Goal: Information Seeking & Learning: Learn about a topic

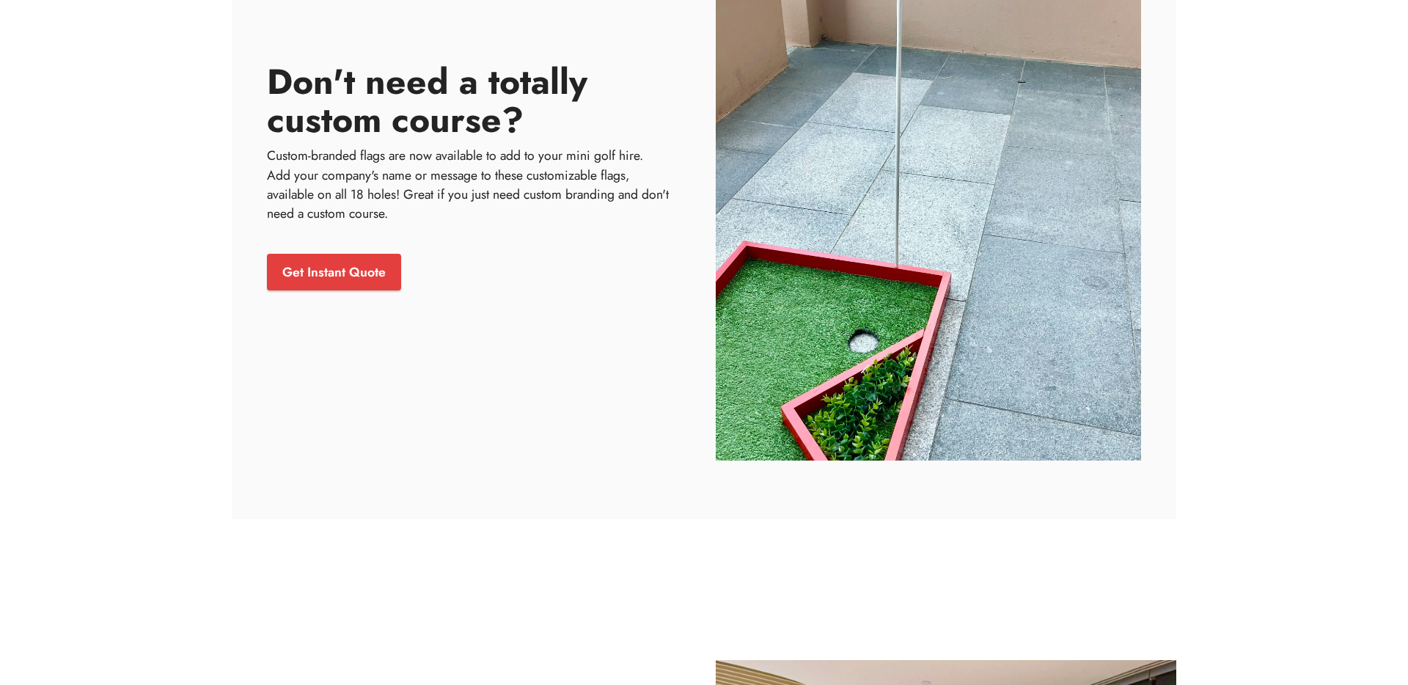
scroll to position [1679, 0]
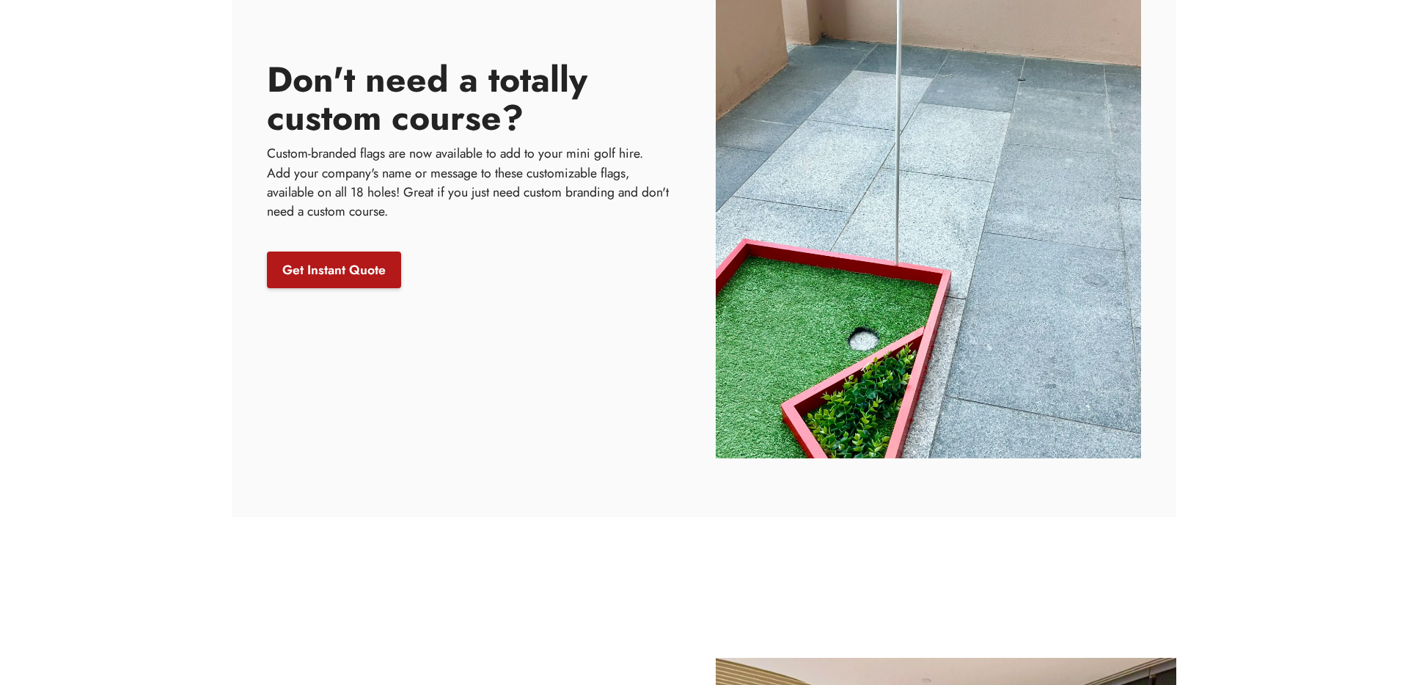
click at [364, 281] on link "Get Instant Quote" at bounding box center [334, 270] width 134 height 37
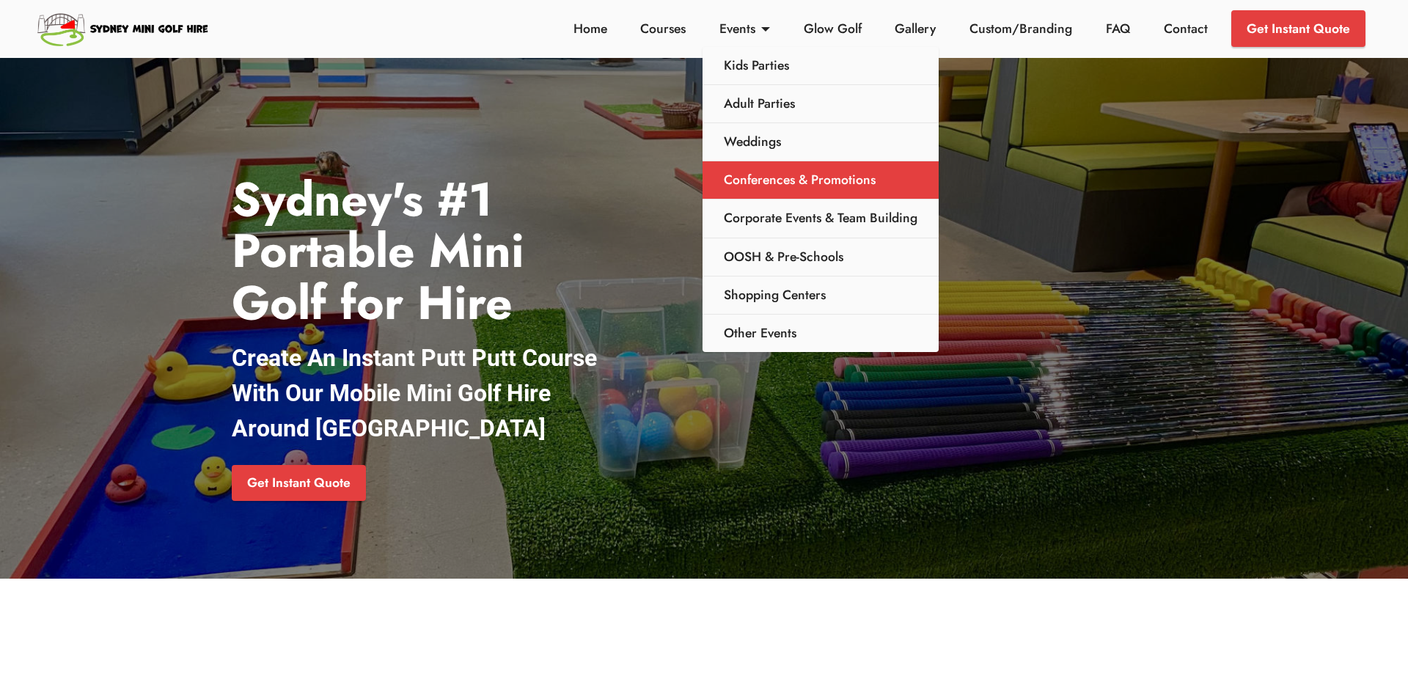
click at [784, 182] on link "Conferences & Promotions" at bounding box center [821, 180] width 236 height 38
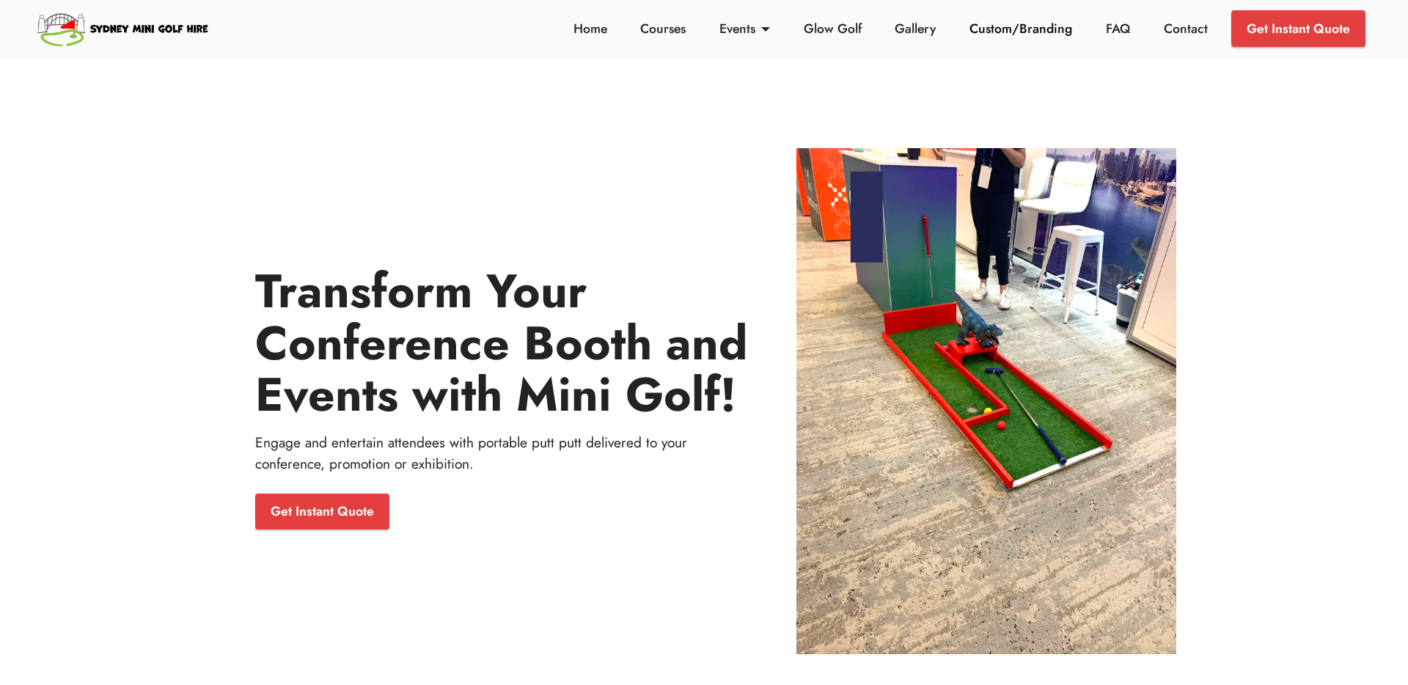
click at [1002, 32] on link "Custom/Branding" at bounding box center [1021, 28] width 111 height 19
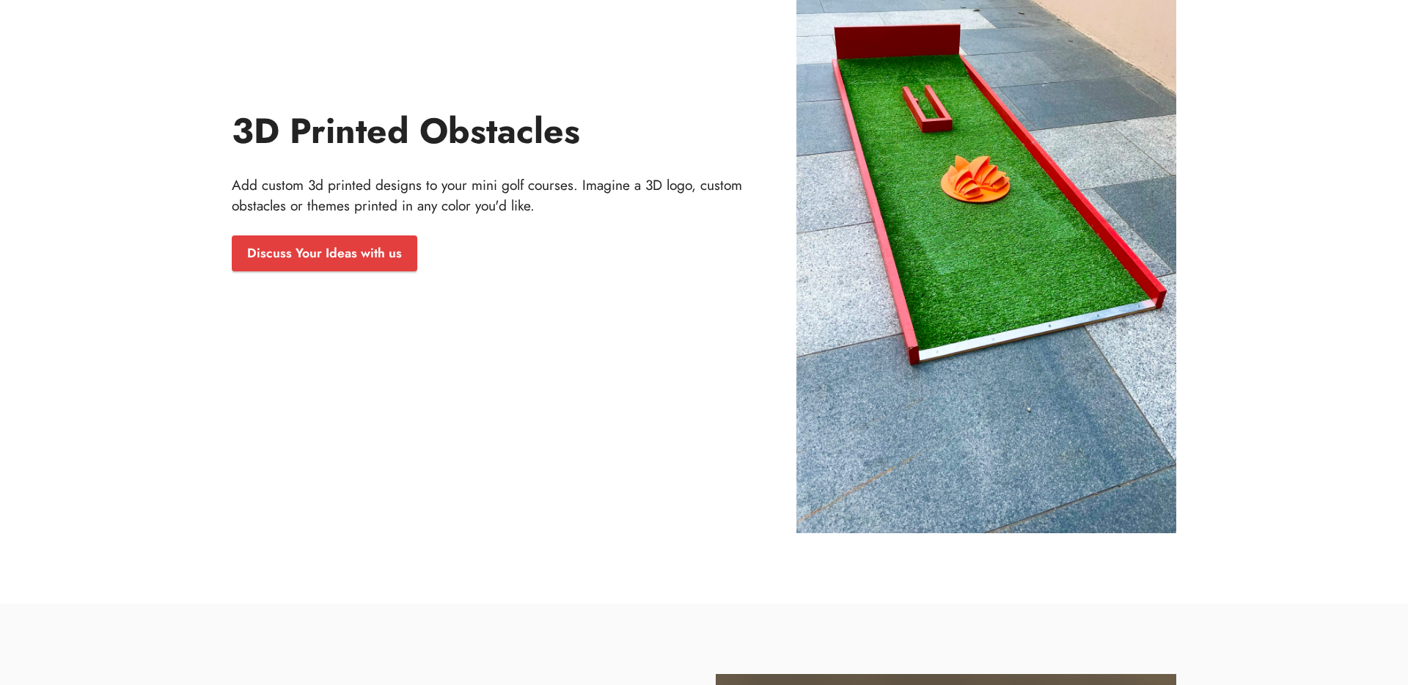
scroll to position [1561, 0]
click at [319, 227] on div "3D Printed Obstacles Add custom 3d printed designs to your mini golf courses. I…" at bounding box center [502, 196] width 541 height 166
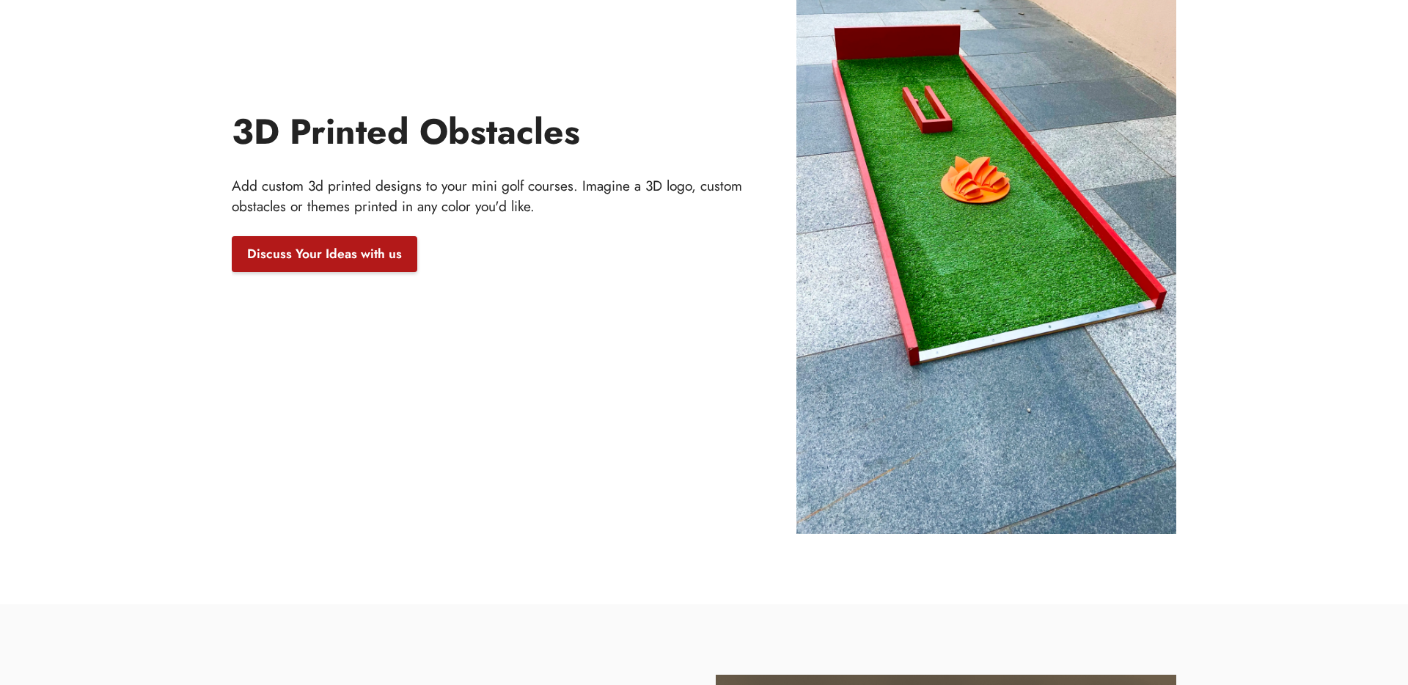
click at [319, 249] on link "Discuss Your Ideas with us" at bounding box center [325, 254] width 186 height 37
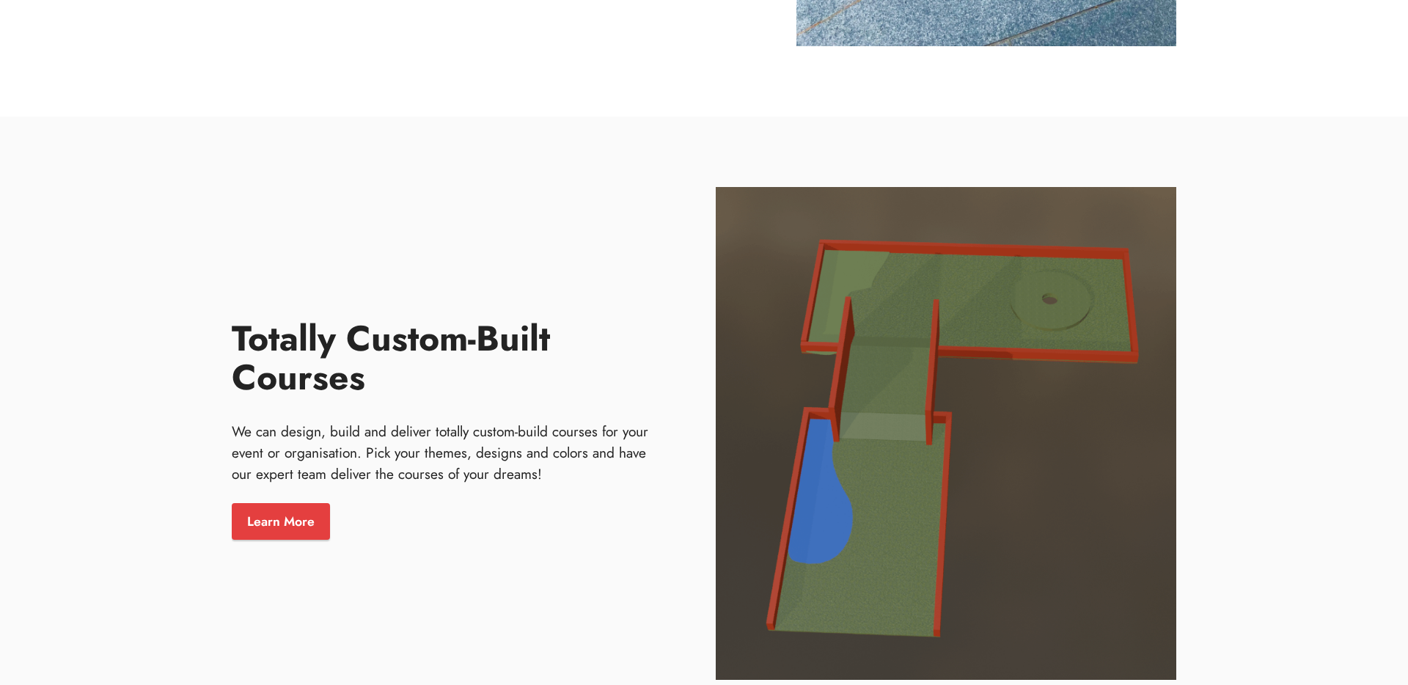
scroll to position [2293, 0]
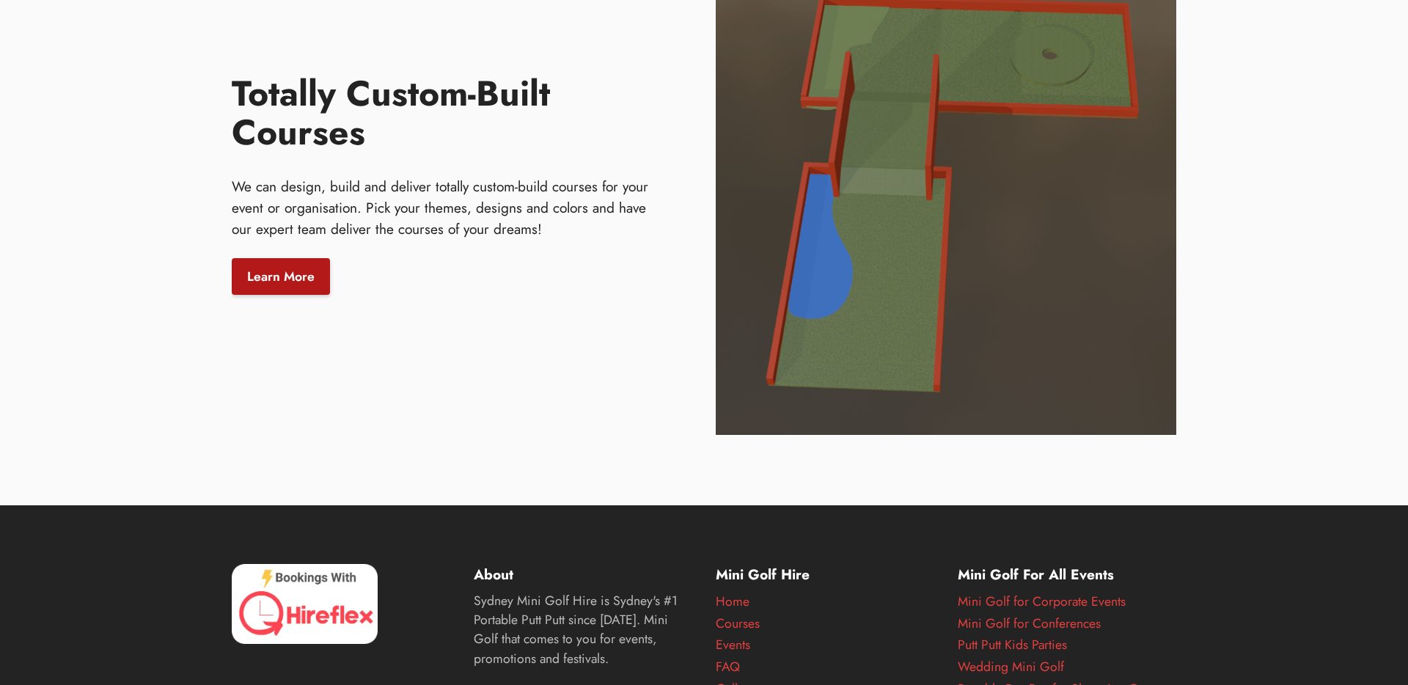
click at [287, 261] on link "Learn More" at bounding box center [281, 276] width 98 height 37
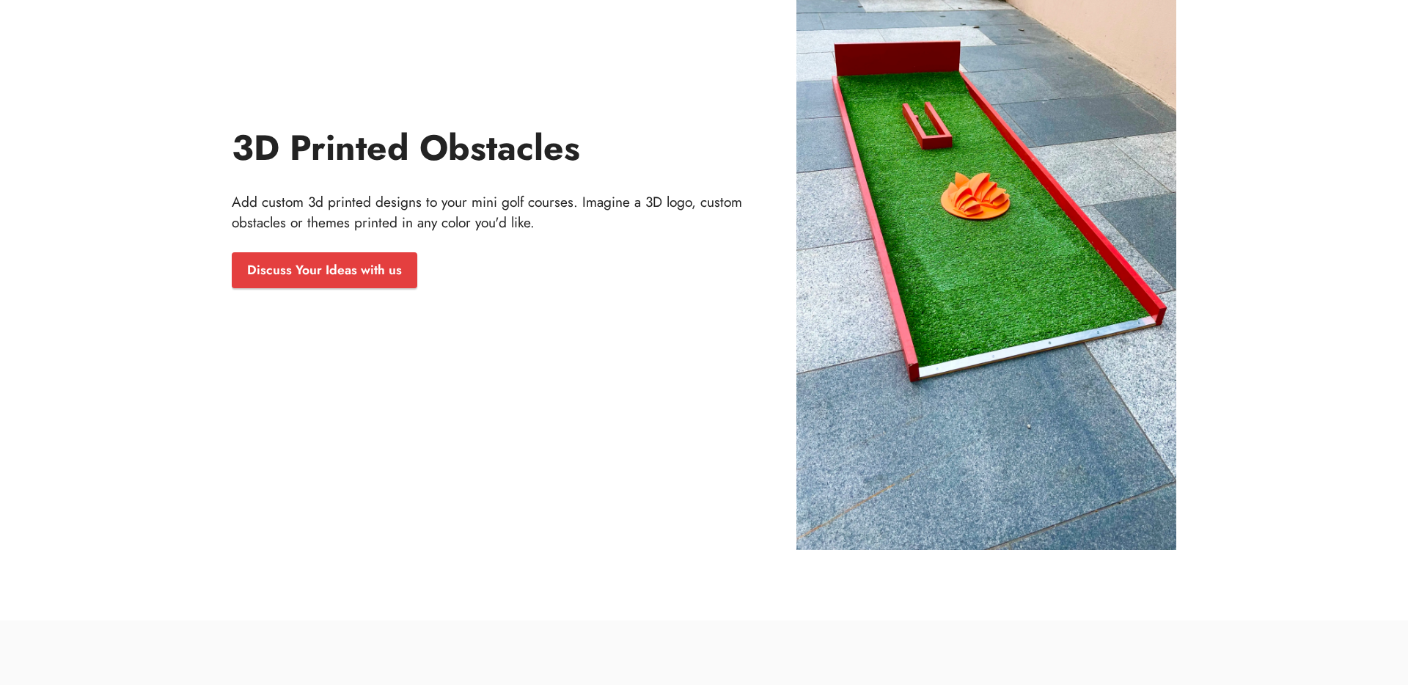
scroll to position [1540, 0]
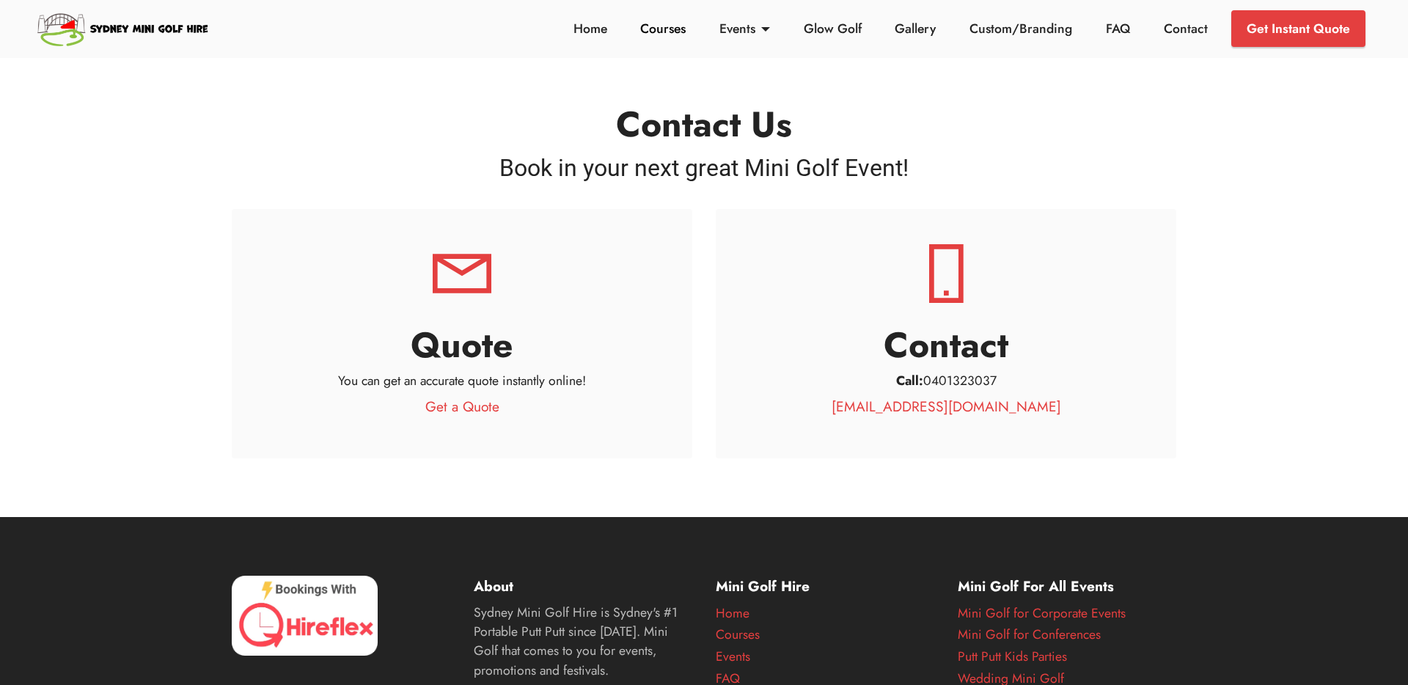
click at [679, 19] on link "Courses" at bounding box center [664, 28] width 54 height 19
